Goal: Information Seeking & Learning: Learn about a topic

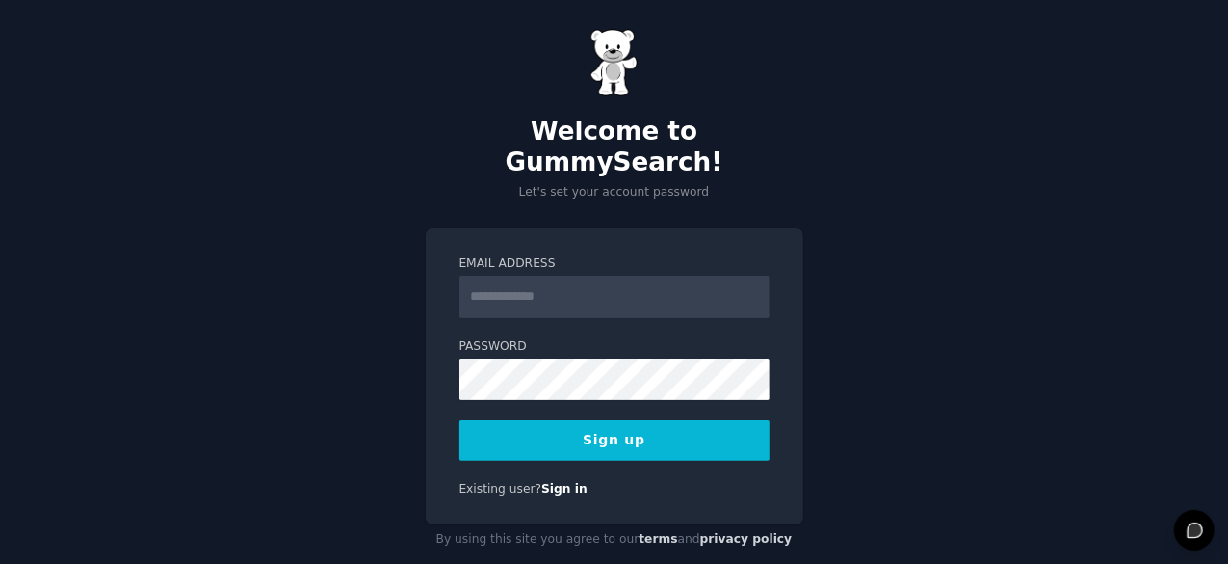
scroll to position [12, 0]
click at [672, 420] on button "Sign up" at bounding box center [615, 440] width 310 height 40
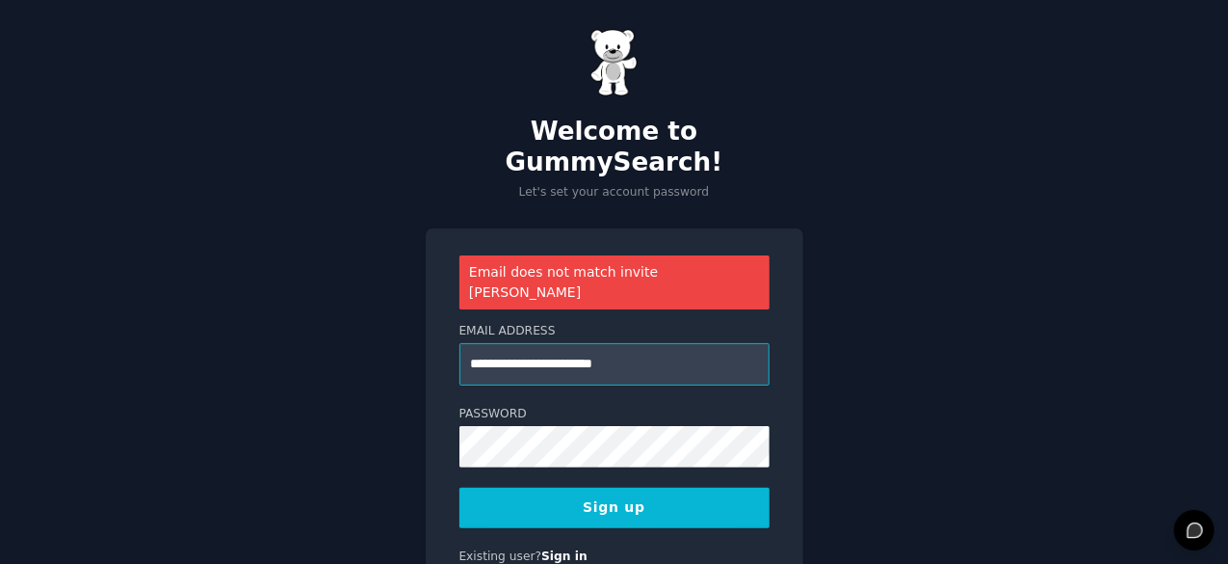
drag, startPoint x: 532, startPoint y: 318, endPoint x: 585, endPoint y: 334, distance: 55.5
click at [585, 334] on form "**********" at bounding box center [615, 425] width 310 height 205
click at [460, 488] on button "Sign up" at bounding box center [615, 508] width 310 height 40
type input "**********"
click at [460, 488] on button "Sign up" at bounding box center [615, 508] width 310 height 40
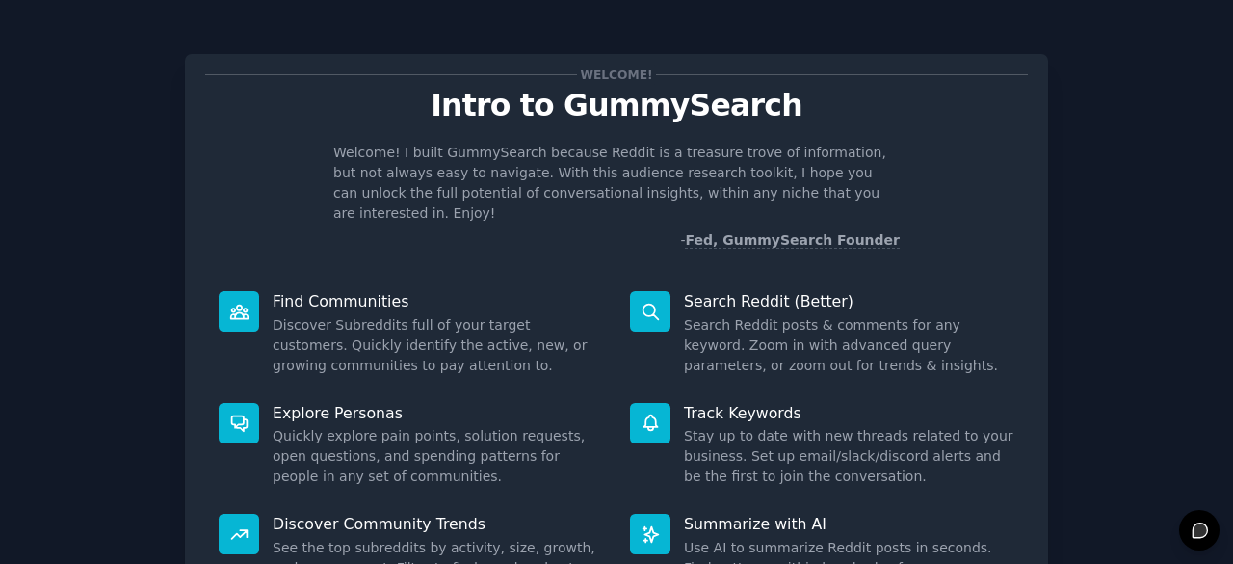
scroll to position [189, 0]
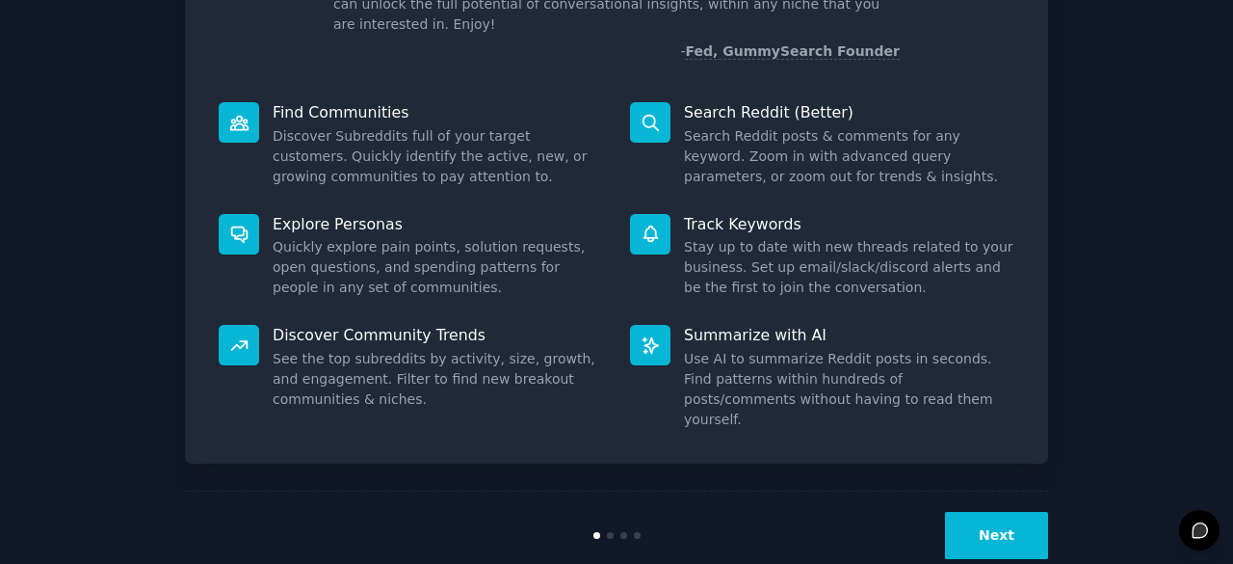
click at [979, 512] on button "Next" at bounding box center [996, 535] width 103 height 47
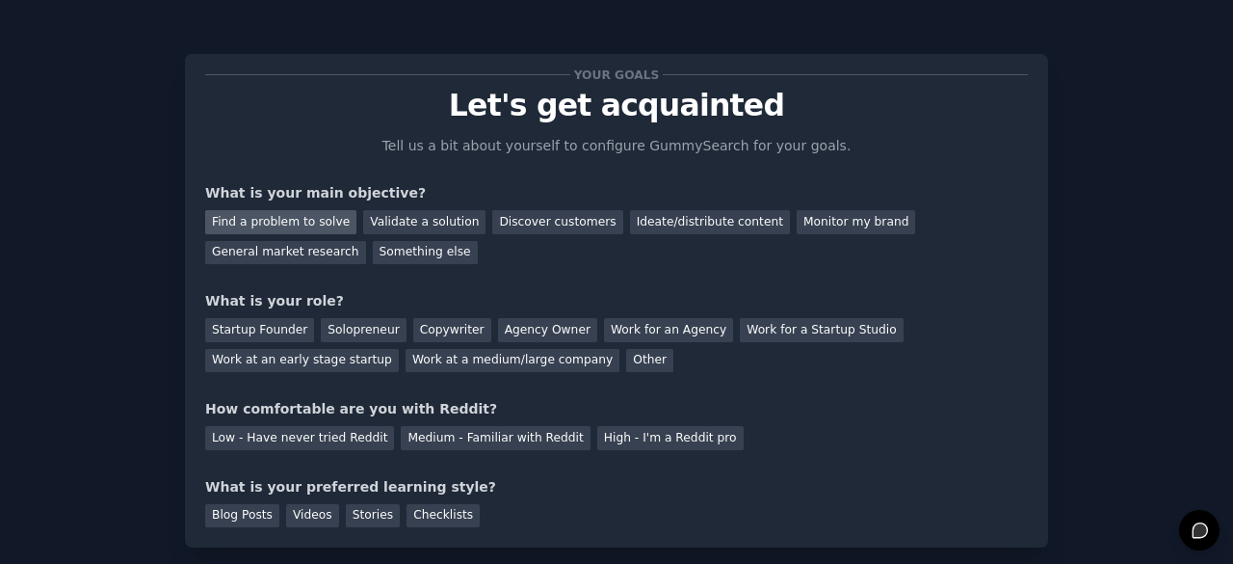
click at [303, 215] on div "Find a problem to solve" at bounding box center [280, 222] width 151 height 24
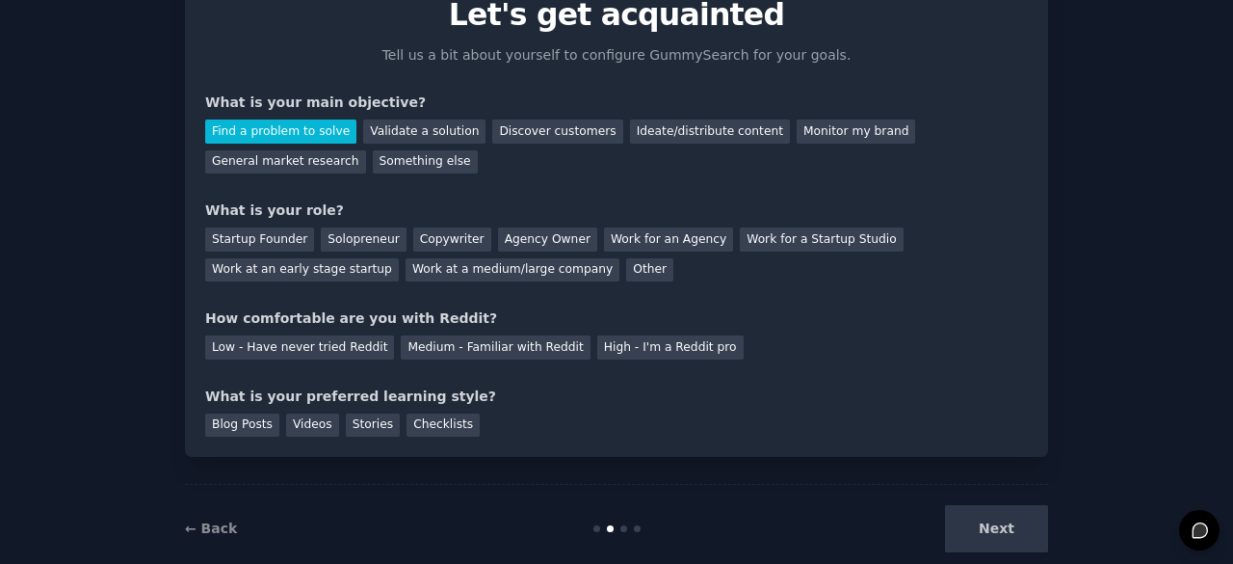
scroll to position [90, 0]
click at [368, 246] on div "Solopreneur" at bounding box center [363, 240] width 85 height 24
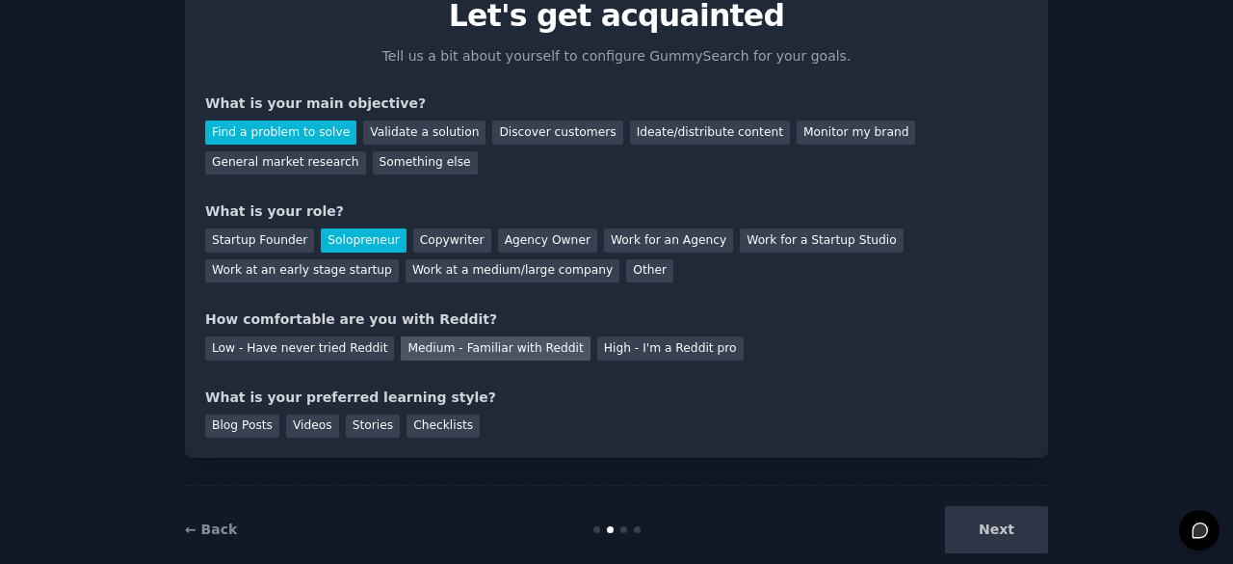
click at [518, 346] on div "Medium - Familiar with Reddit" at bounding box center [495, 348] width 189 height 24
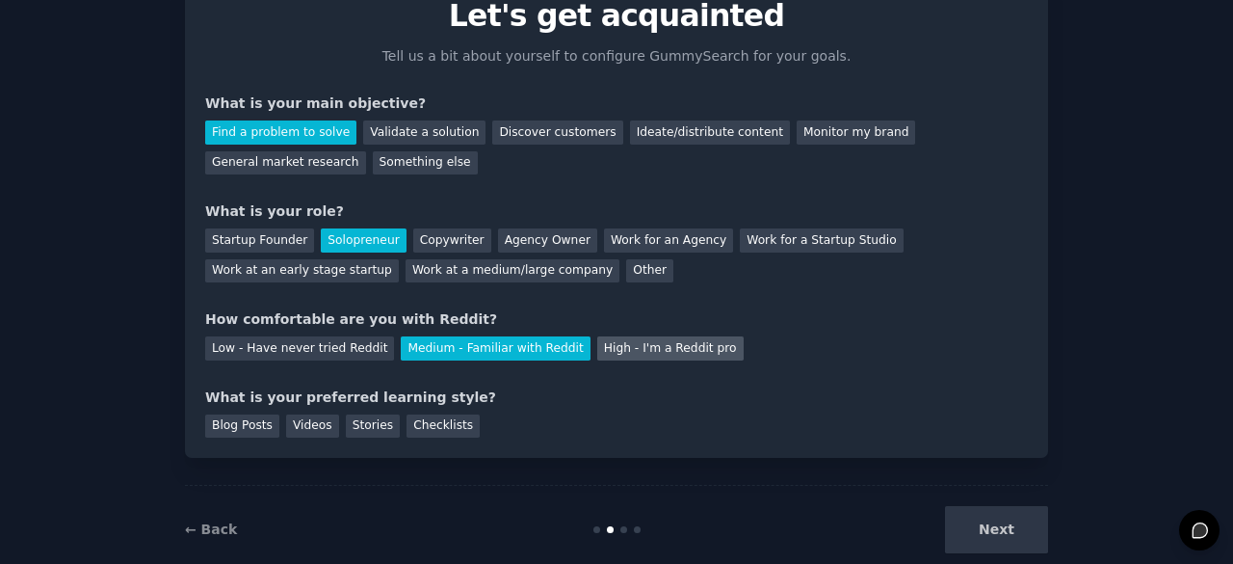
click at [597, 352] on div "High - I'm a Reddit pro" at bounding box center [670, 348] width 146 height 24
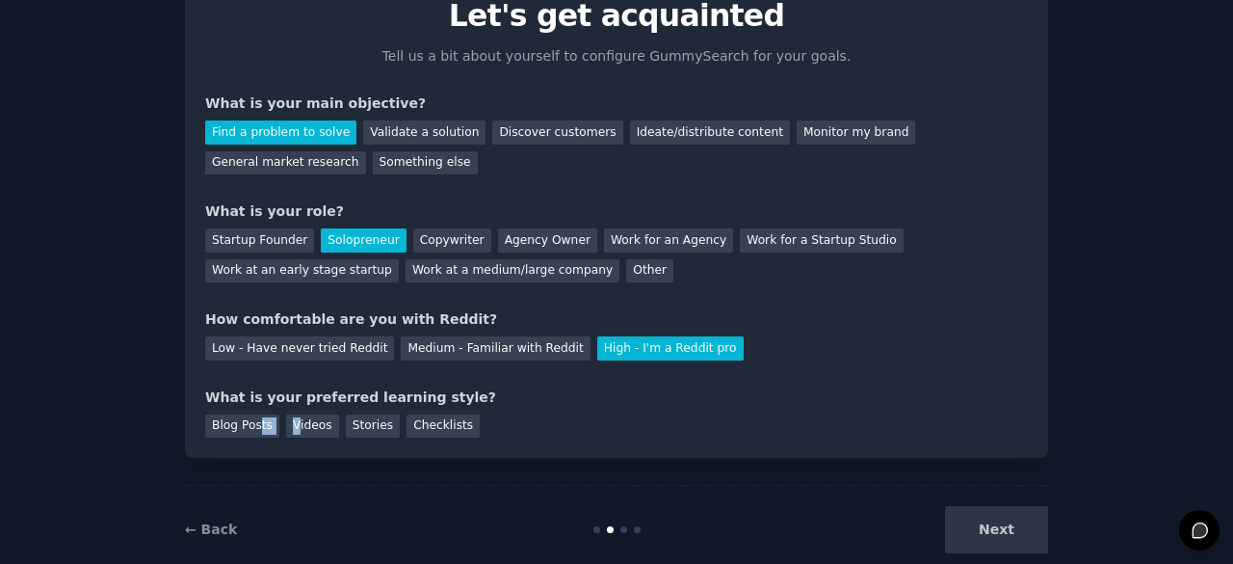
drag, startPoint x: 252, startPoint y: 435, endPoint x: 291, endPoint y: 437, distance: 38.6
click at [291, 437] on div "Your goals Let's get acquainted Tell us a bit about yourself to configure Gummy…" at bounding box center [616, 210] width 863 height 493
click at [247, 426] on div "Blog Posts" at bounding box center [242, 426] width 74 height 24
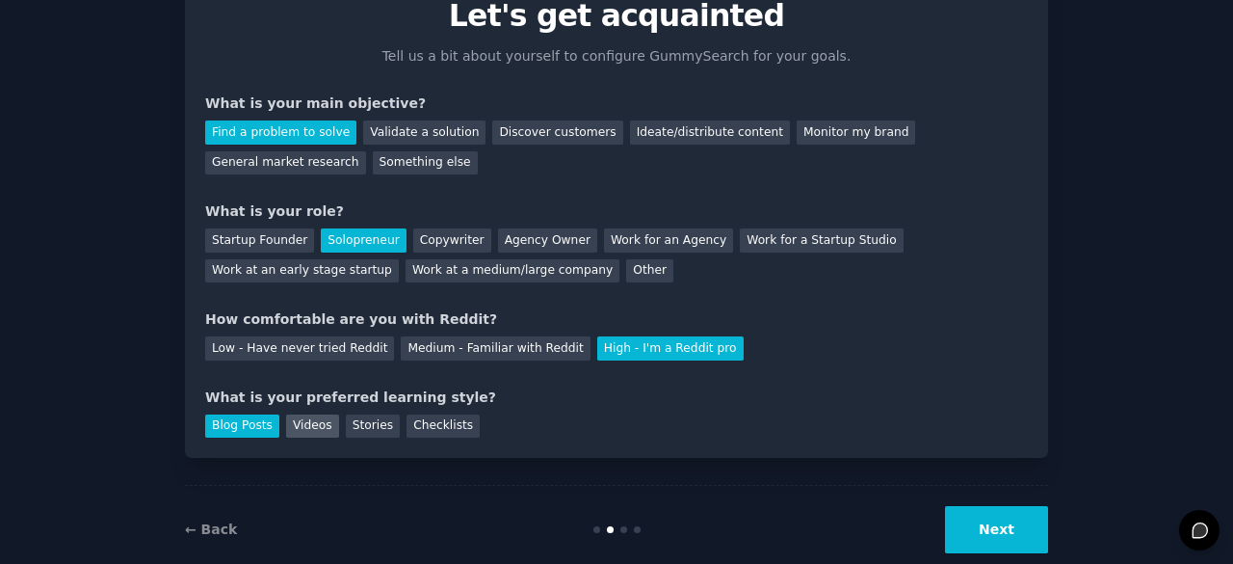
click at [286, 433] on div "Videos" at bounding box center [312, 426] width 53 height 24
click at [243, 425] on div "Blog Posts" at bounding box center [242, 426] width 74 height 24
click at [968, 532] on button "Next" at bounding box center [996, 529] width 103 height 47
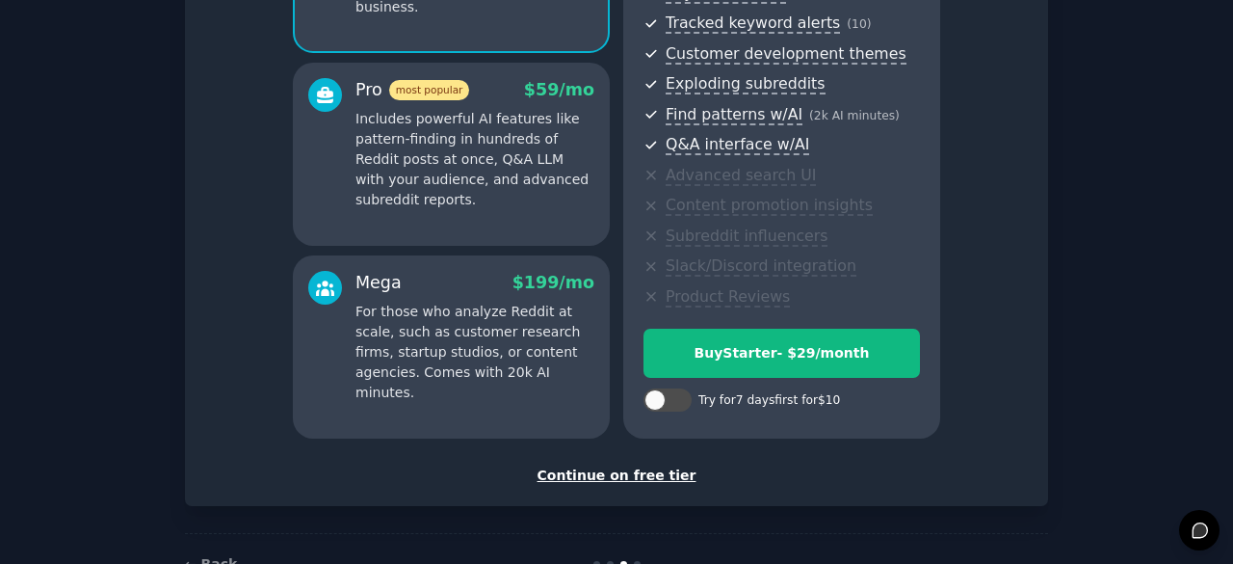
scroll to position [304, 0]
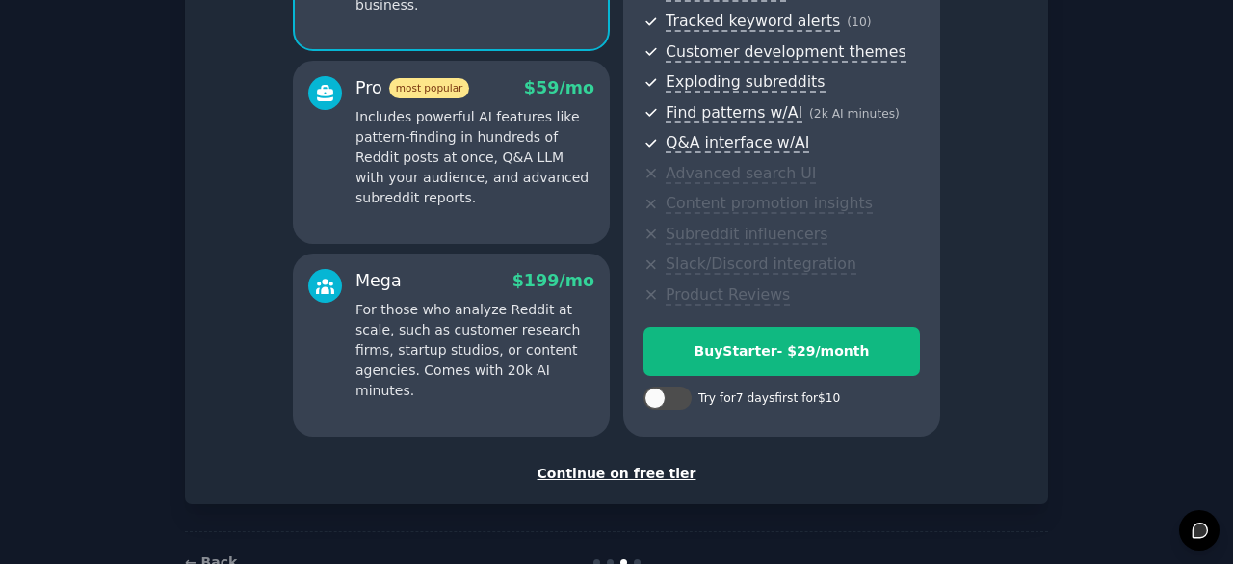
click at [640, 465] on div "Continue on free tier" at bounding box center [616, 473] width 823 height 20
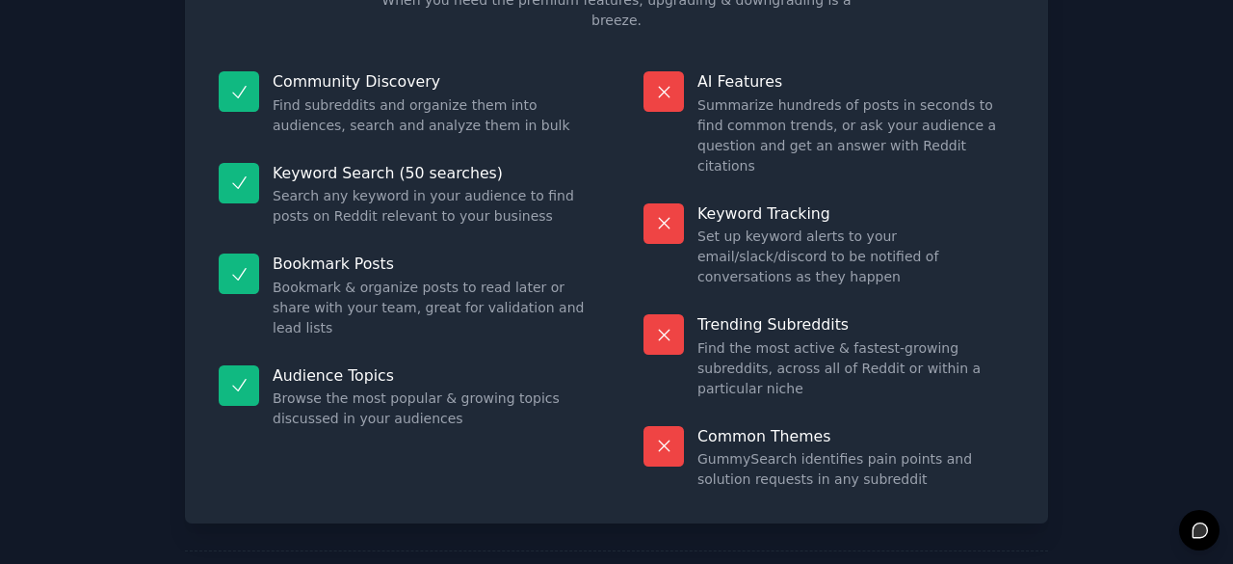
scroll to position [132, 0]
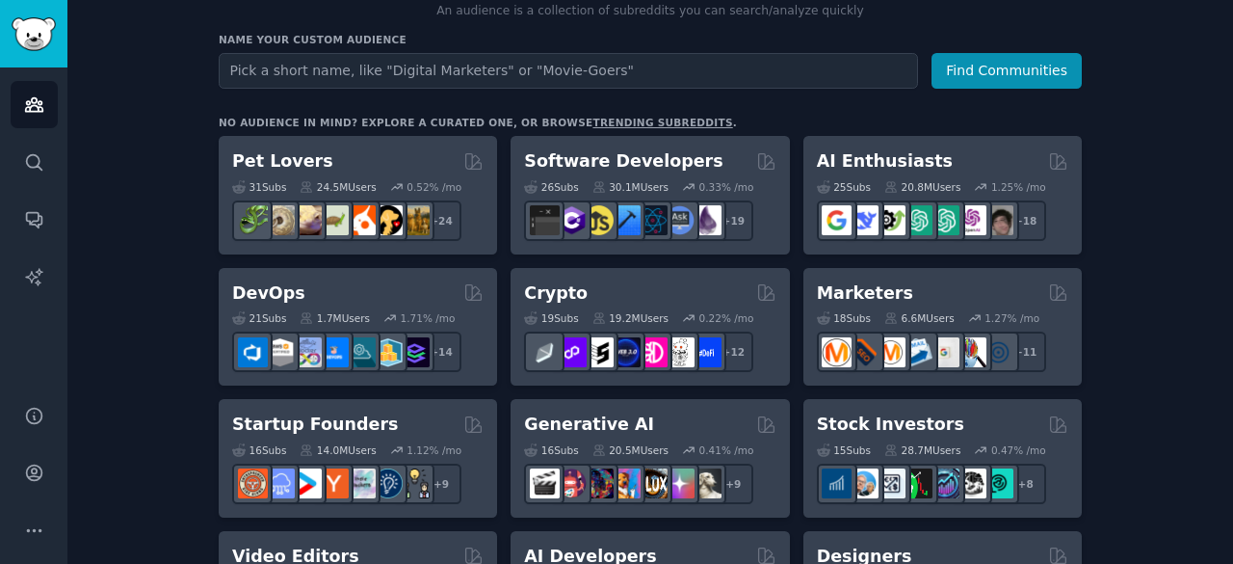
scroll to position [250, 0]
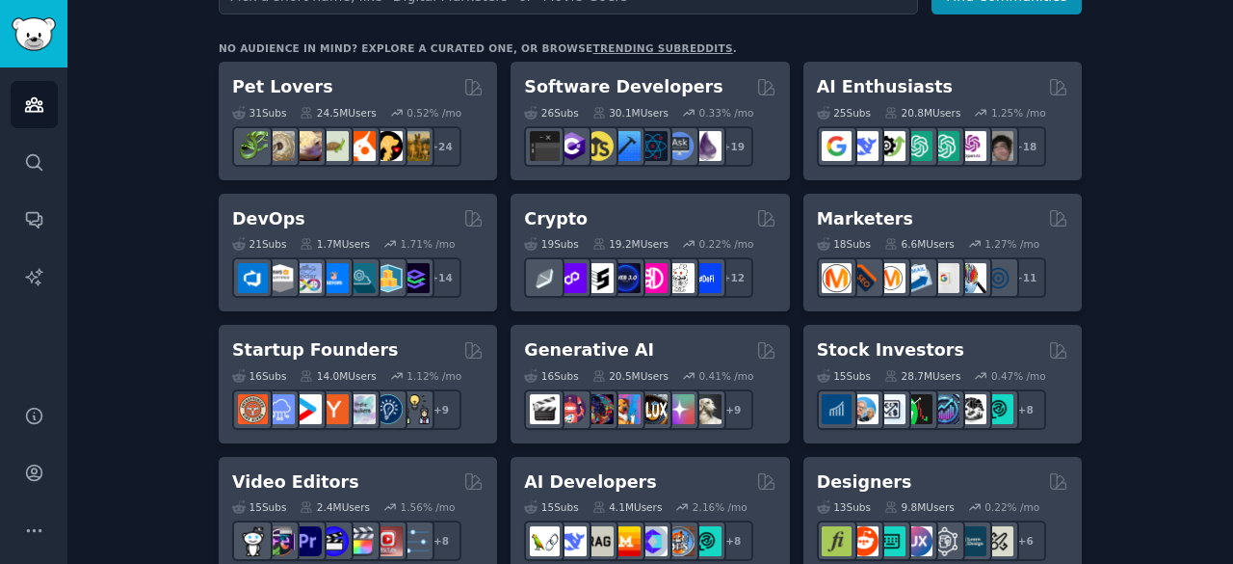
scroll to position [300, 0]
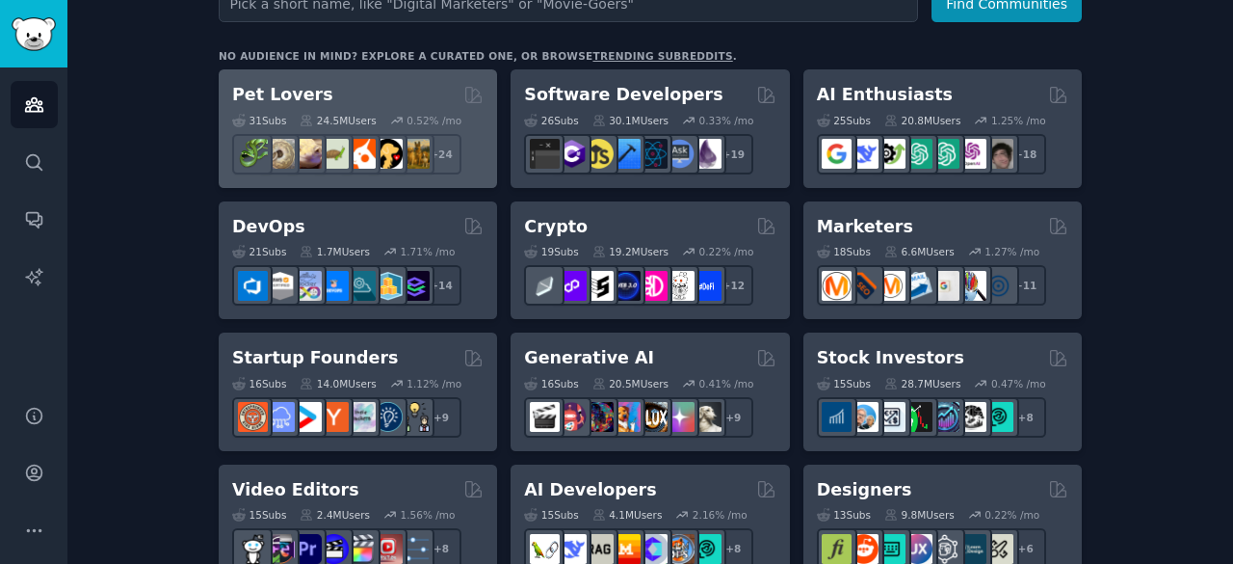
click at [295, 96] on h2 "Pet Lovers" at bounding box center [282, 95] width 101 height 24
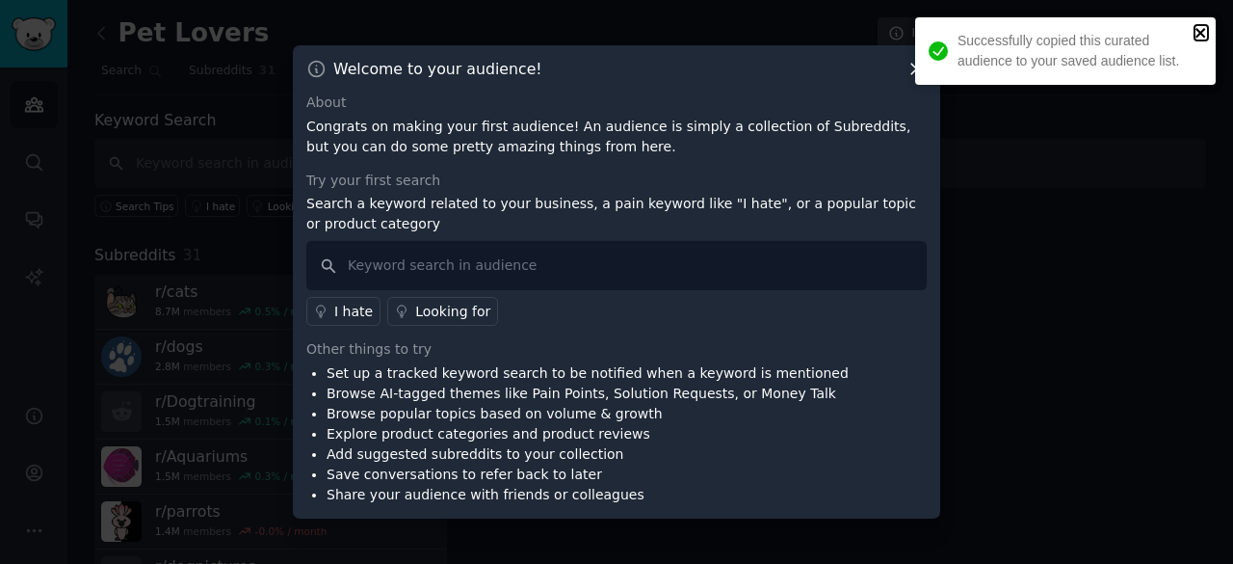
click at [1203, 36] on icon "close" at bounding box center [1201, 33] width 10 height 10
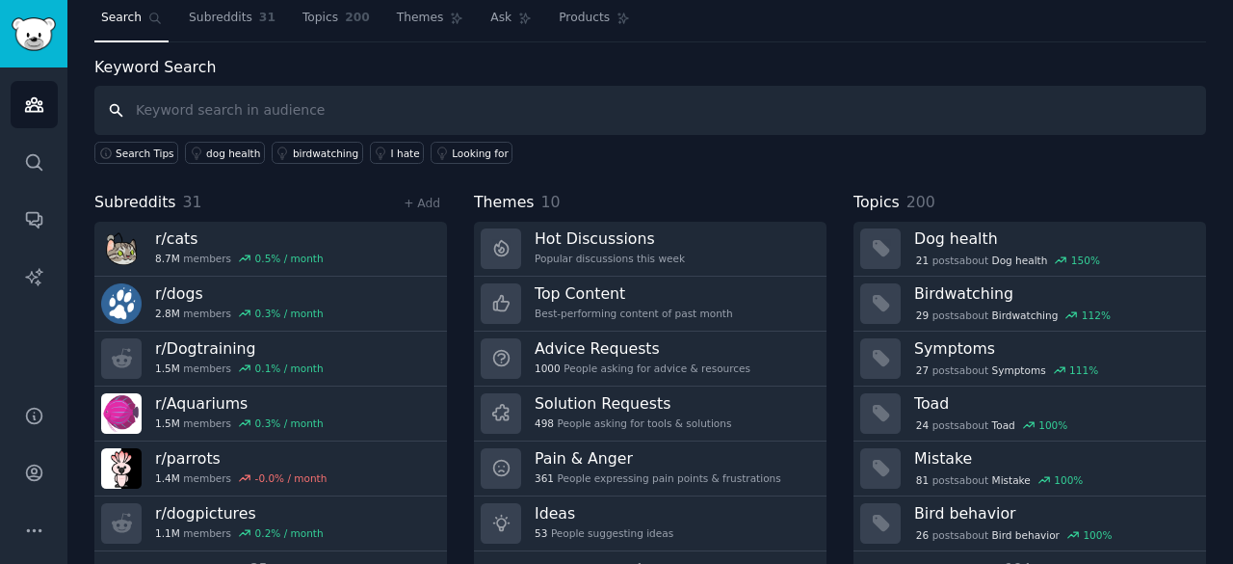
scroll to position [55, 0]
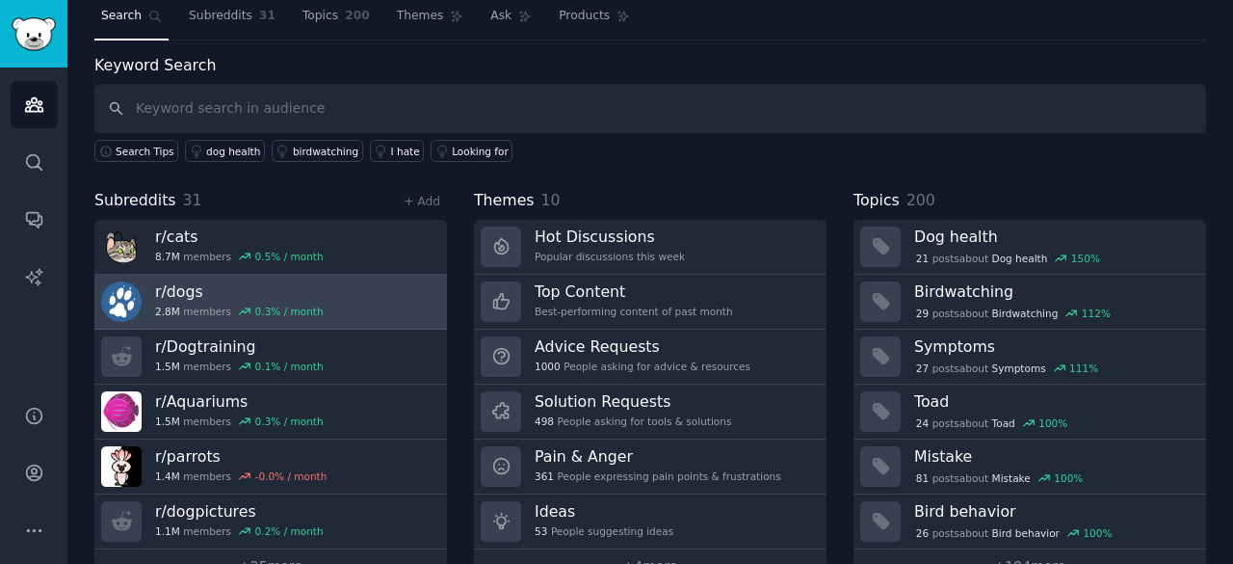
click at [398, 295] on link "r/ dogs 2.8M members 0.3 % / month" at bounding box center [270, 302] width 353 height 55
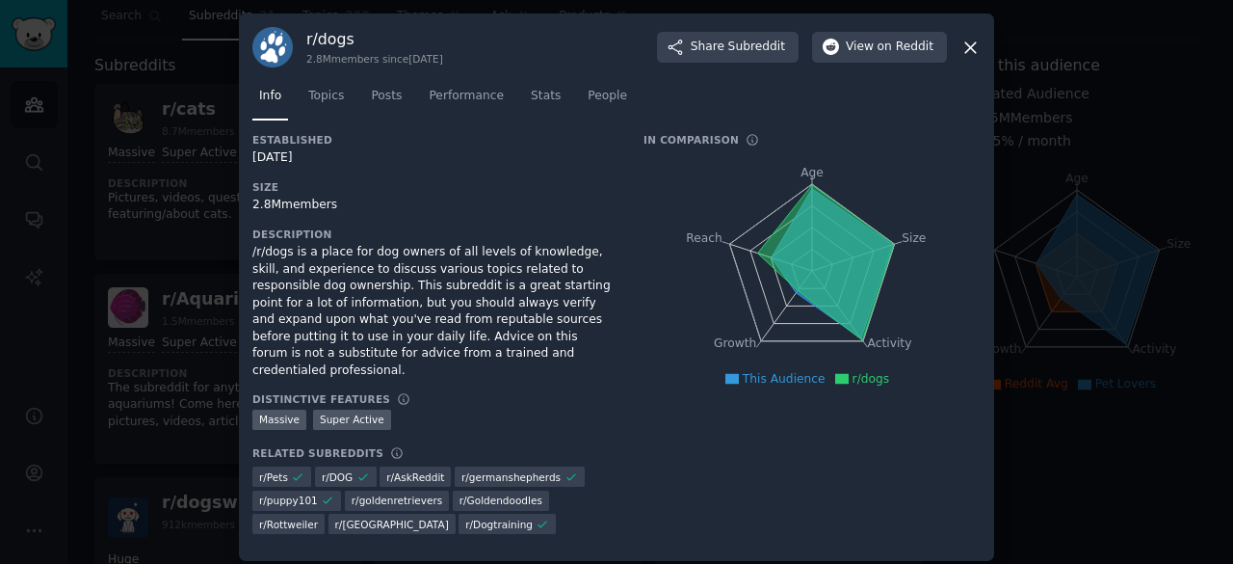
click at [161, 208] on div at bounding box center [616, 282] width 1233 height 564
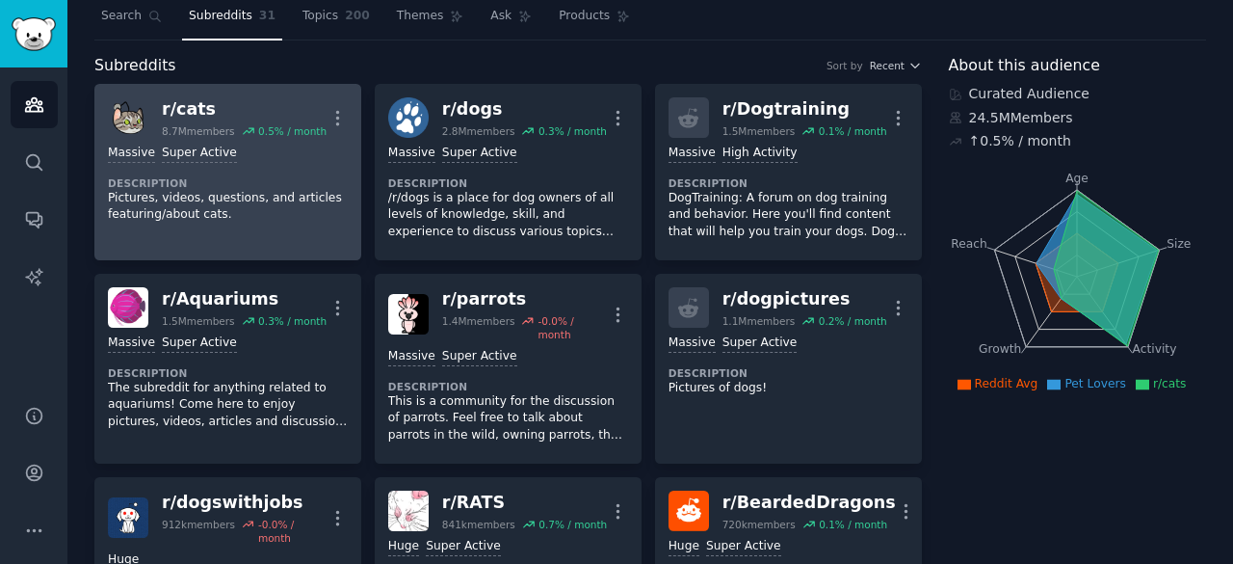
click at [320, 223] on div "Massive Super Active Description Pictures, videos, questions, and articles feat…" at bounding box center [228, 184] width 240 height 92
